Goal: Information Seeking & Learning: Learn about a topic

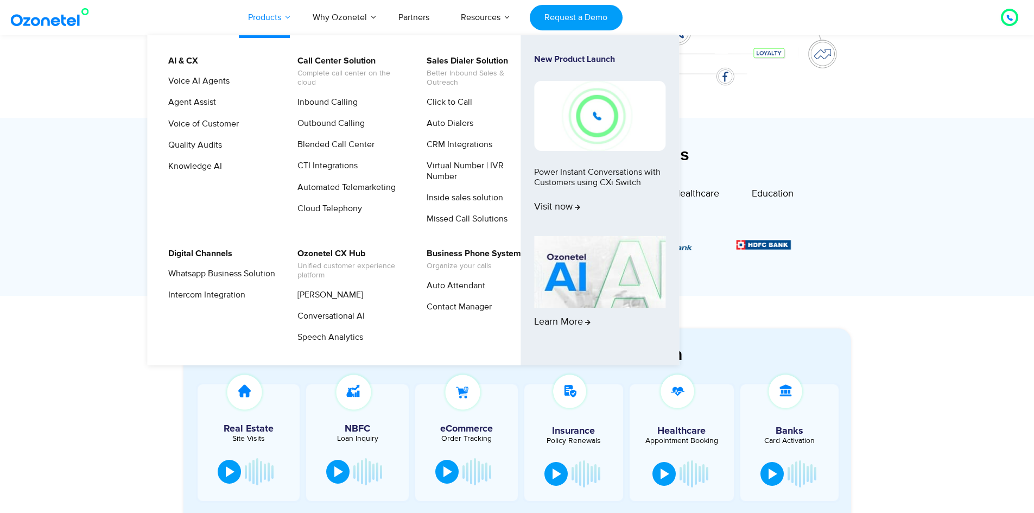
scroll to position [271, 0]
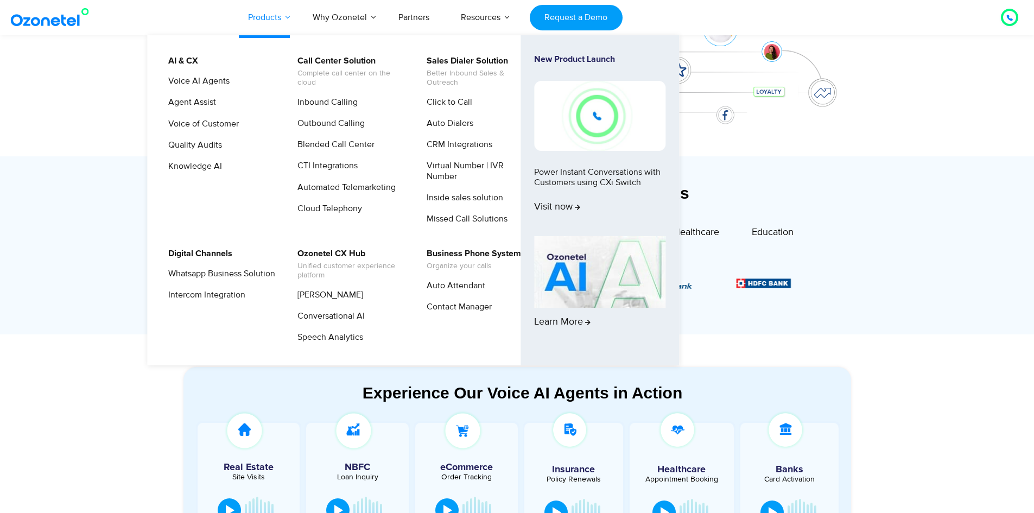
click at [270, 22] on link "Products" at bounding box center [264, 17] width 65 height 36
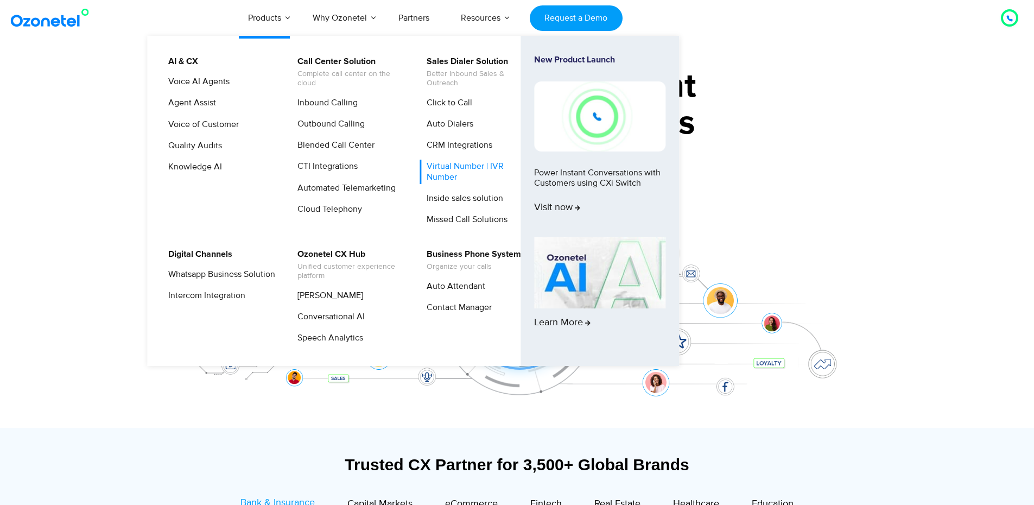
click at [445, 178] on link "Virtual Number | IVR Number" at bounding box center [478, 172] width 116 height 24
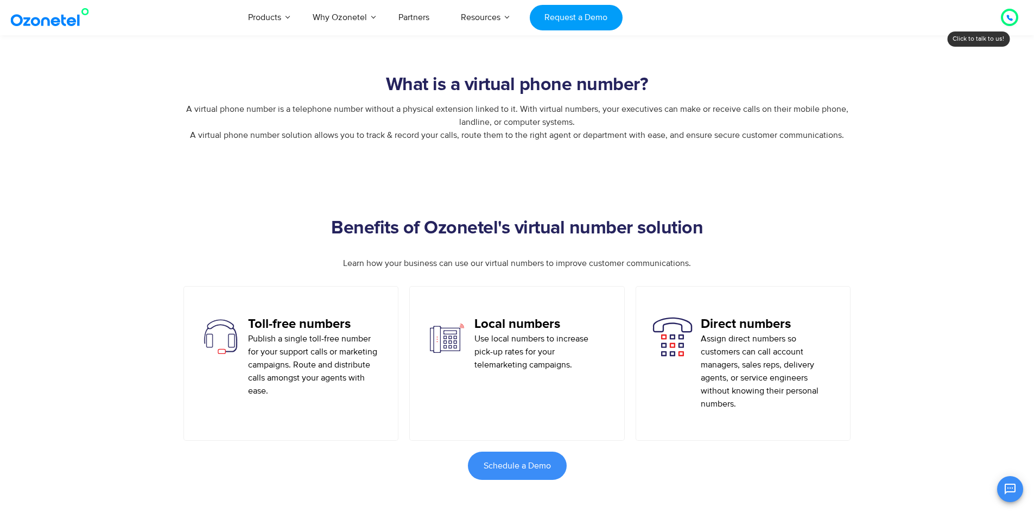
scroll to position [543, 0]
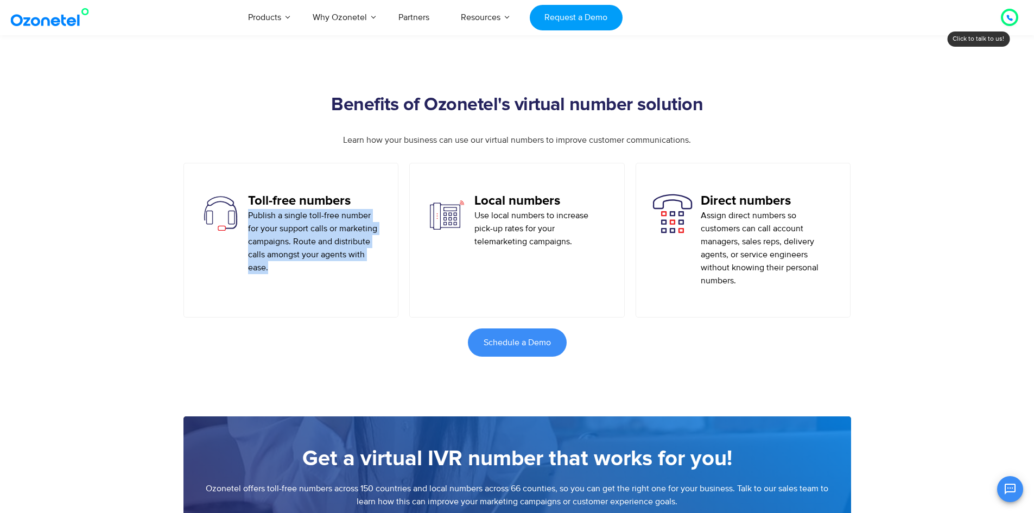
drag, startPoint x: 295, startPoint y: 263, endPoint x: 249, endPoint y: 219, distance: 63.4
click at [249, 219] on p "Publish a single toll-free number for your support calls or marketing campaigns…" at bounding box center [315, 241] width 134 height 65
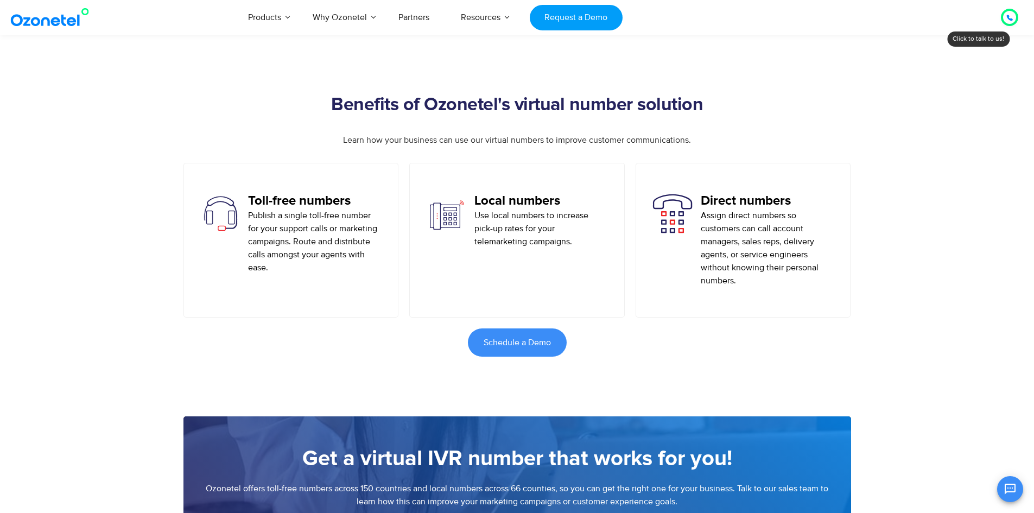
click at [570, 270] on div "Local numbers Use local numbers to increase pick-up rates for your telemarketin…" at bounding box center [517, 240] width 216 height 155
drag, startPoint x: 572, startPoint y: 247, endPoint x: 472, endPoint y: 220, distance: 103.8
click at [472, 220] on div "Local numbers Use local numbers to increase pick-up rates for your telemarketin…" at bounding box center [517, 220] width 182 height 55
click at [771, 287] on p "Assign direct numbers so customers can call account managers, sales reps, deliv…" at bounding box center [768, 248] width 134 height 78
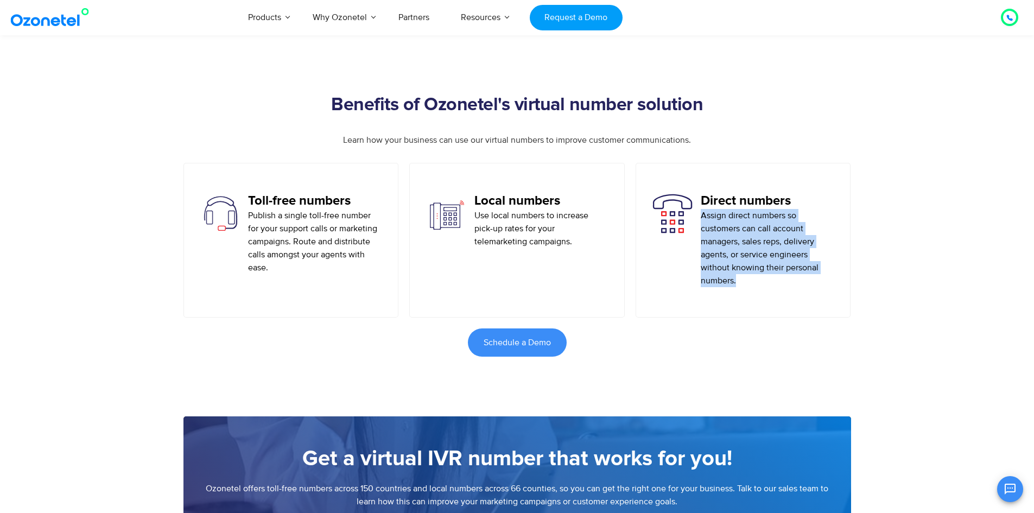
drag, startPoint x: 765, startPoint y: 286, endPoint x: 697, endPoint y: 211, distance: 101.5
click at [697, 211] on div "Direct numbers Assign direct numbers so customers can call account managers, sa…" at bounding box center [744, 240] width 182 height 94
click at [760, 310] on div "Direct numbers Assign direct numbers so customers can call account managers, sa…" at bounding box center [744, 240] width 216 height 155
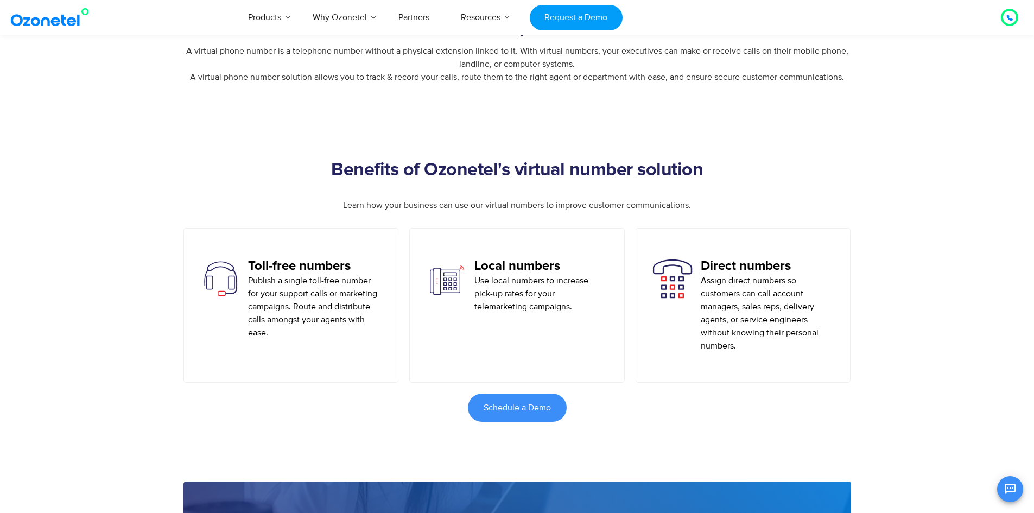
scroll to position [271, 0]
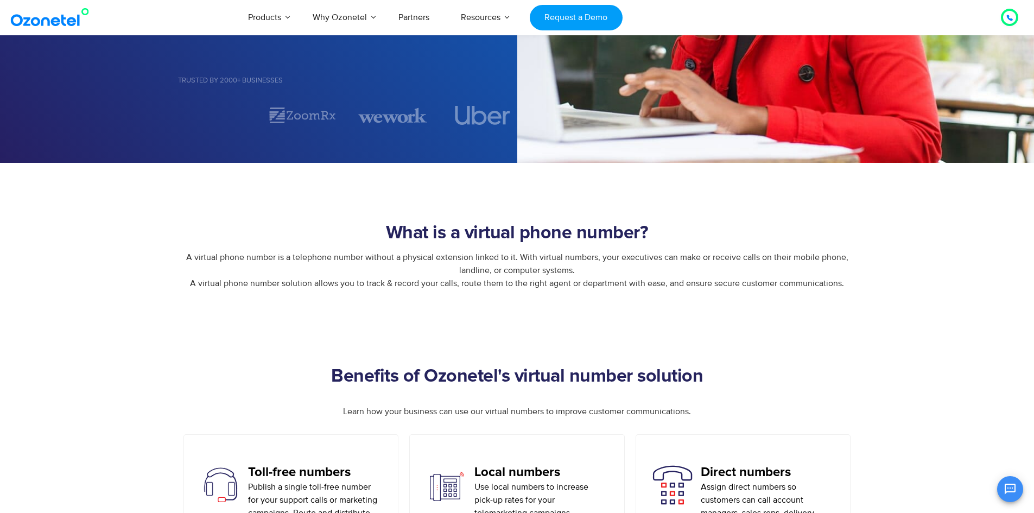
click at [165, 370] on section "Benefits of Ozonetel's virtual number solution Learn how your business can use …" at bounding box center [517, 494] width 1034 height 376
